Goal: Go to known website: Access a specific website the user already knows

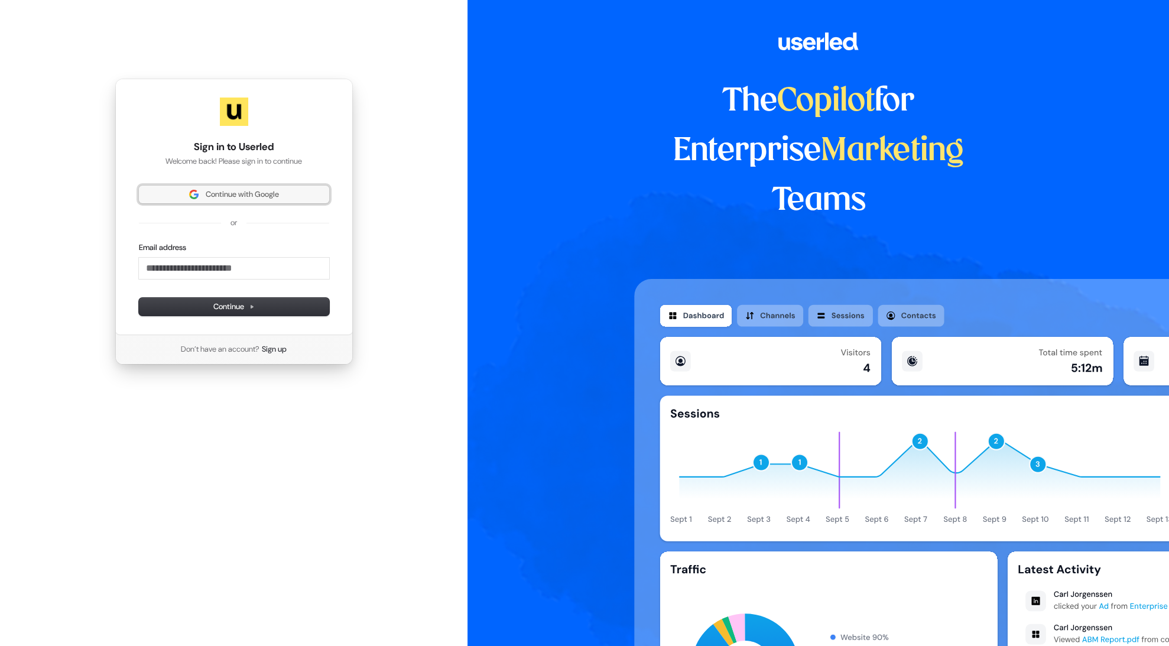
click at [213, 191] on span "Continue with Google" at bounding box center [242, 194] width 73 height 11
